Goal: Navigation & Orientation: Find specific page/section

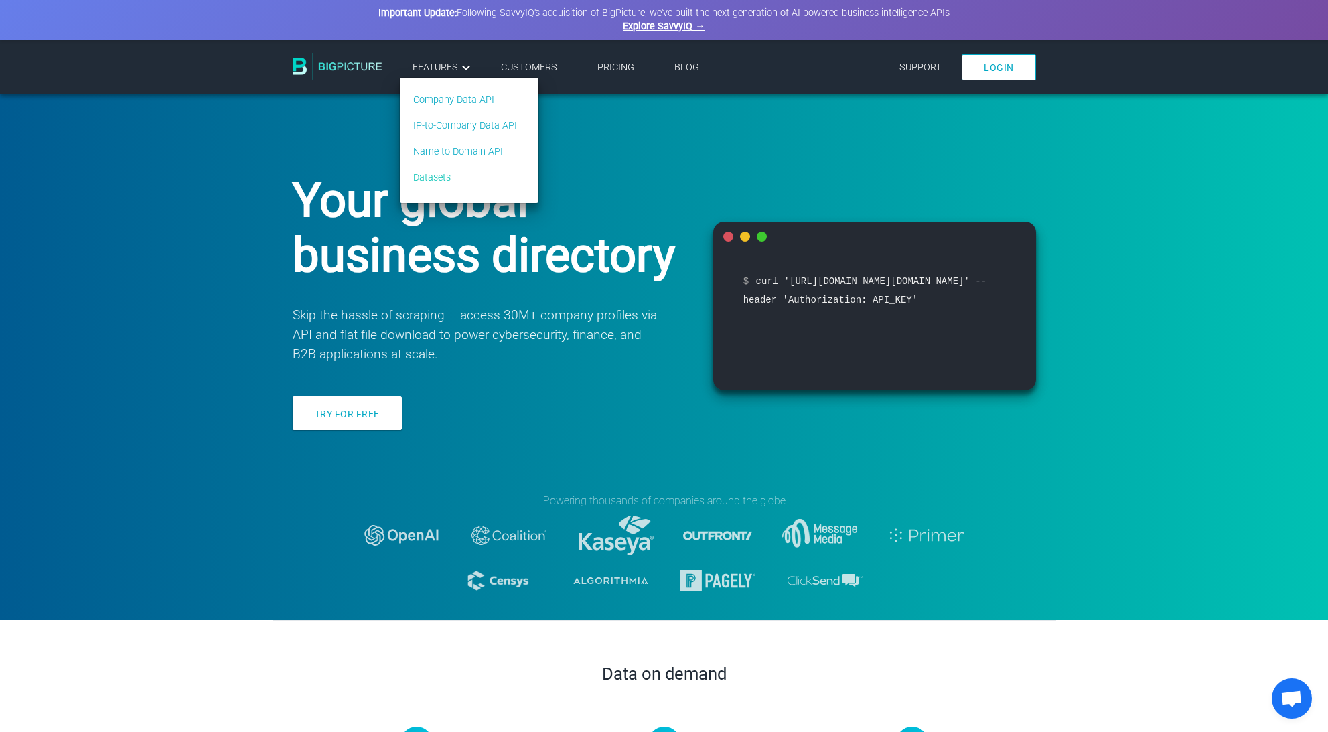
click at [447, 178] on link "Datasets" at bounding box center [465, 178] width 104 height 15
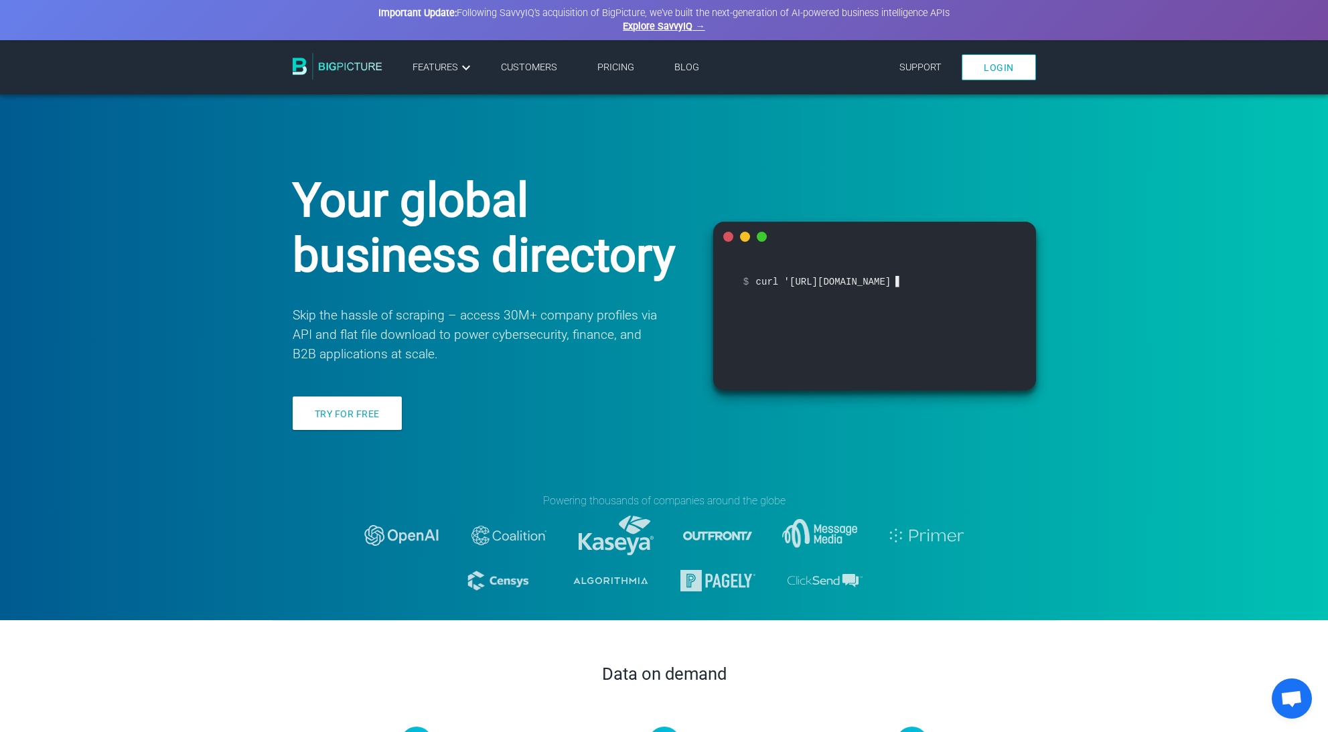
click at [618, 70] on link "Pricing" at bounding box center [615, 67] width 37 height 11
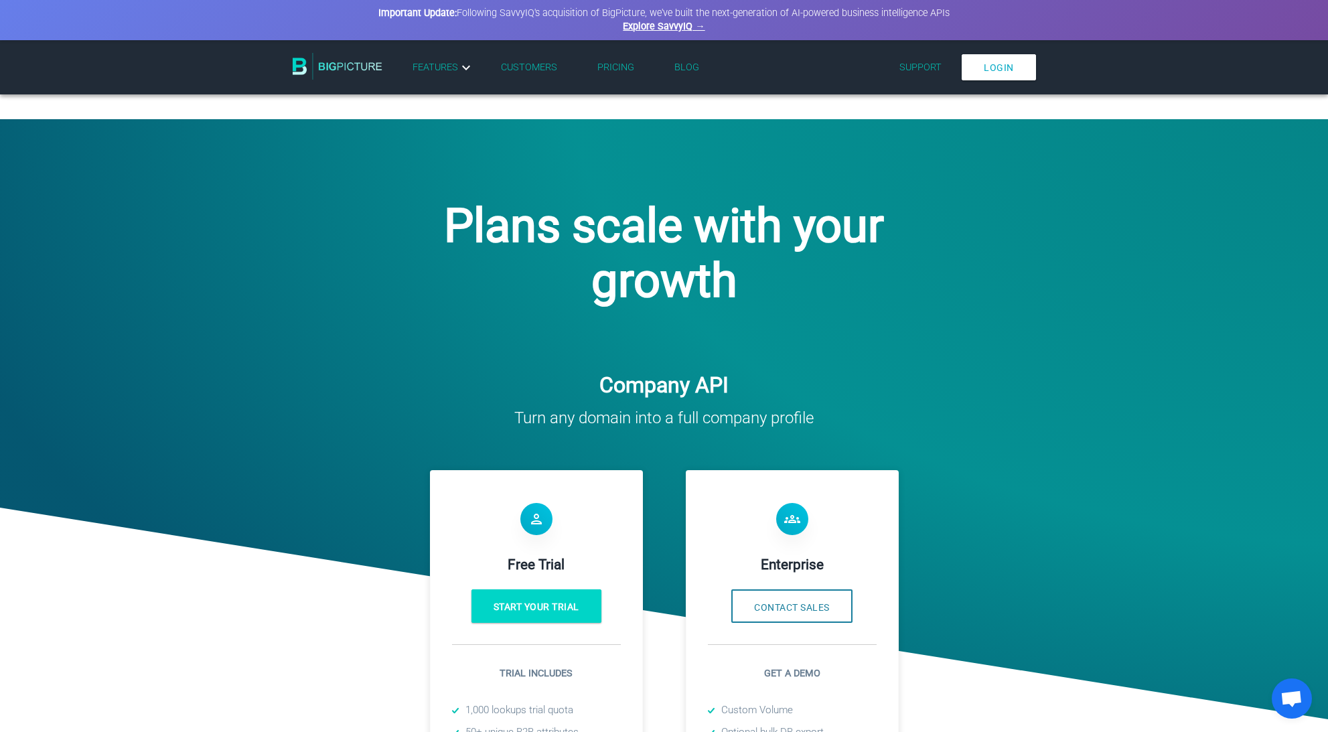
click at [533, 67] on link "Customers" at bounding box center [529, 67] width 56 height 11
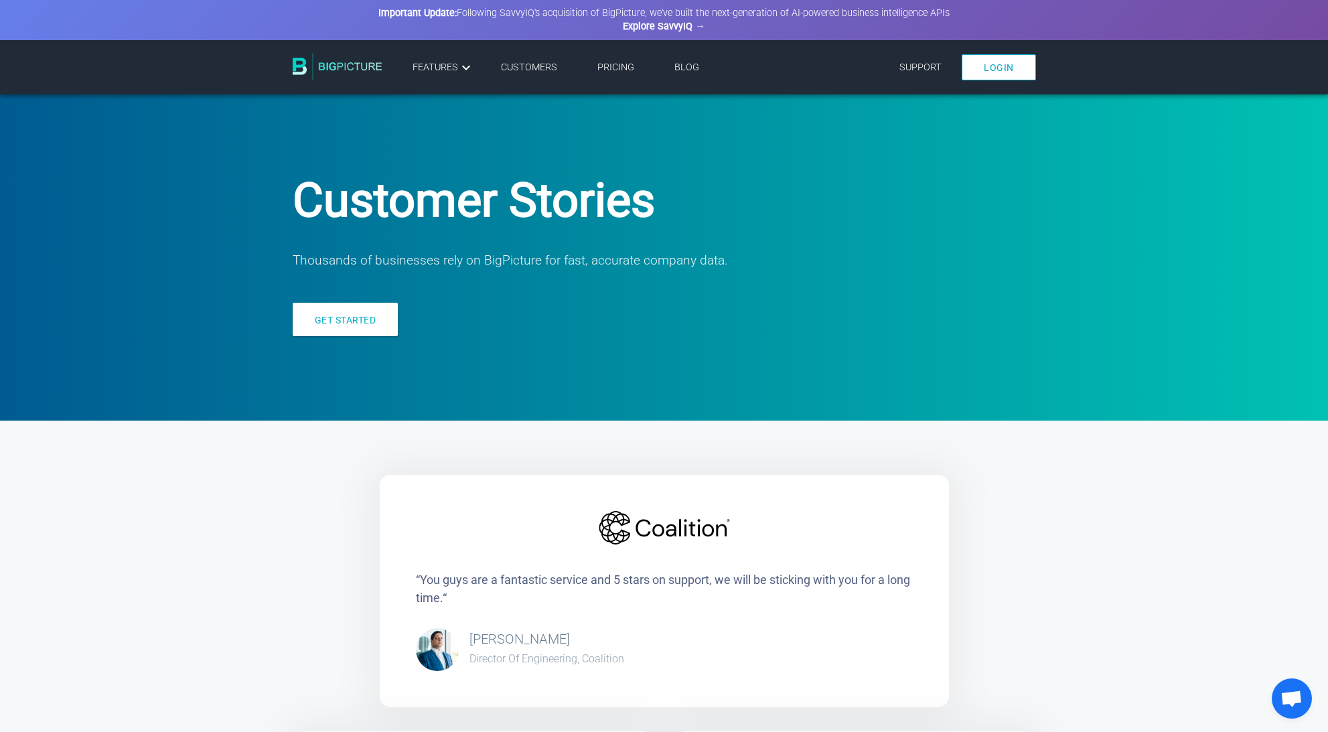
click at [660, 27] on link "Explore SavvyIQ →" at bounding box center [664, 26] width 82 height 11
